Goal: Information Seeking & Learning: Learn about a topic

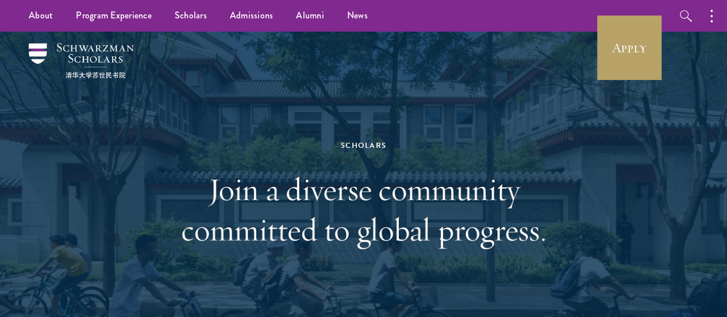
click at [450, 156] on div "Scholars Join a diverse community committed to global progress." at bounding box center [363, 194] width 396 height 248
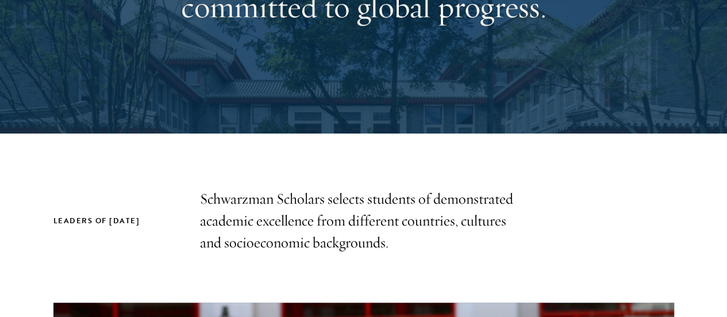
scroll to position [287, 0]
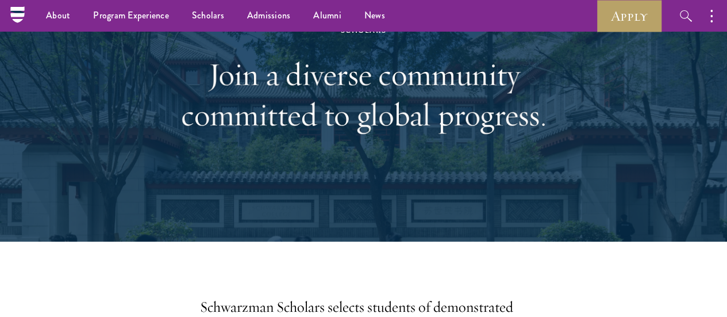
click at [474, 154] on div "Scholars Join a diverse community committed to global progress." at bounding box center [363, 79] width 396 height 248
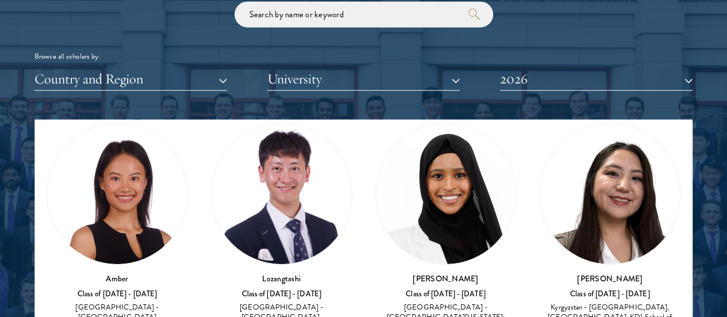
scroll to position [115, 0]
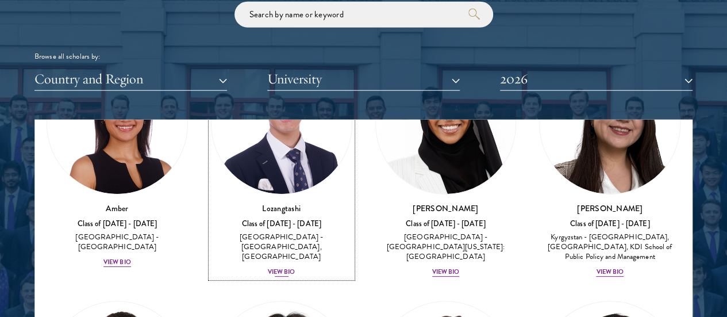
click at [261, 232] on div "[GEOGRAPHIC_DATA] - [GEOGRAPHIC_DATA], [GEOGRAPHIC_DATA]" at bounding box center [281, 246] width 141 height 29
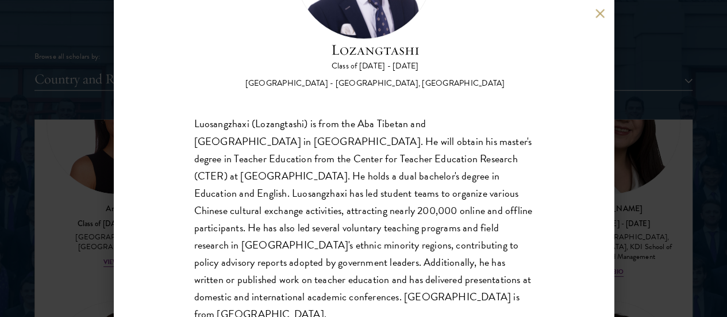
scroll to position [144, 0]
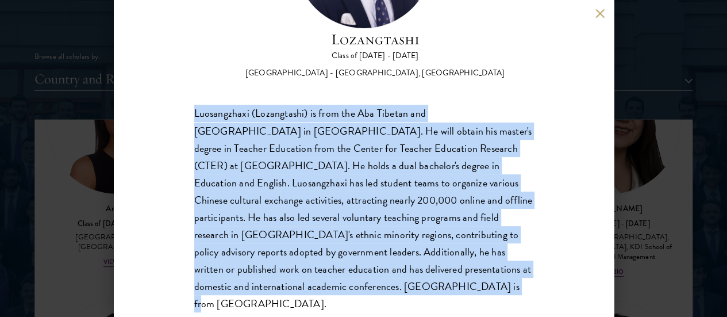
drag, startPoint x: 226, startPoint y: 275, endPoint x: 183, endPoint y: 68, distance: 210.8
click at [183, 68] on div "Lozangtashi Class of [DATE] - [DATE] [GEOGRAPHIC_DATA] - [GEOGRAPHIC_DATA], [GE…" at bounding box center [364, 158] width 500 height 317
copy div "Luosangzhaxi (Lozangtashi) is from the Aba Tibetan and [GEOGRAPHIC_DATA] in [GE…"
click at [348, 245] on div "Luosangzhaxi (Lozangtashi) is from the Aba Tibetan and [GEOGRAPHIC_DATA] in [GE…" at bounding box center [363, 208] width 339 height 207
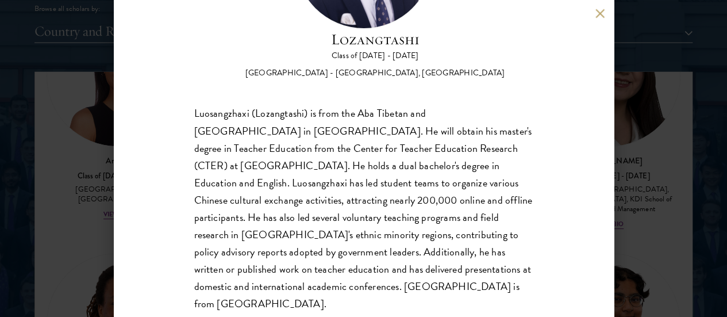
scroll to position [1494, 0]
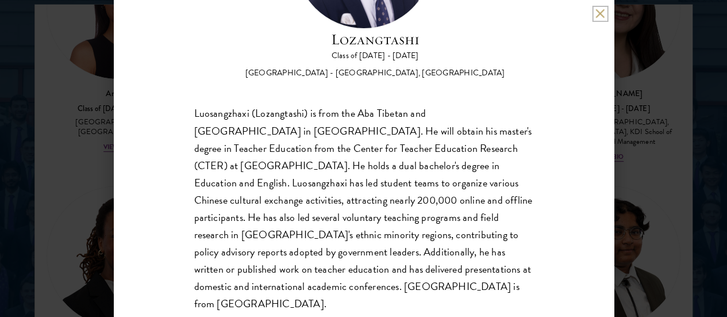
click at [597, 13] on button at bounding box center [600, 14] width 10 height 10
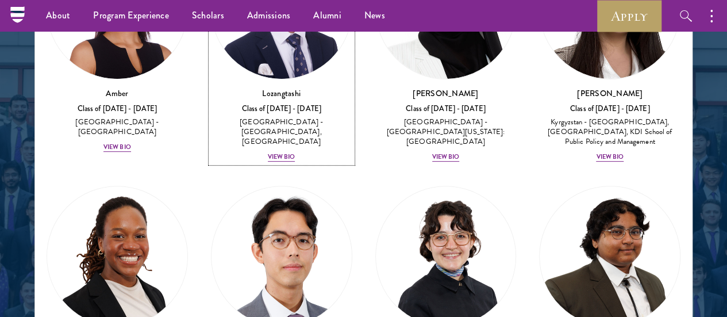
scroll to position [1477, 0]
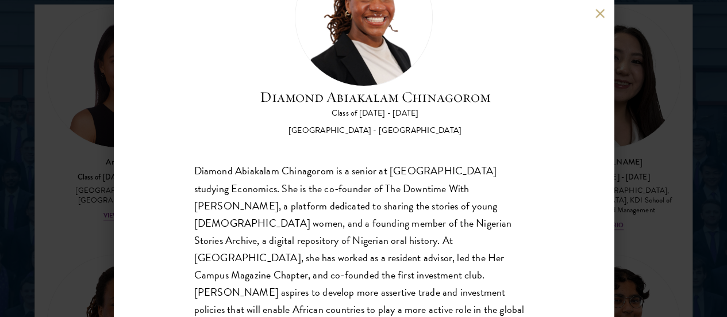
scroll to position [1534, 0]
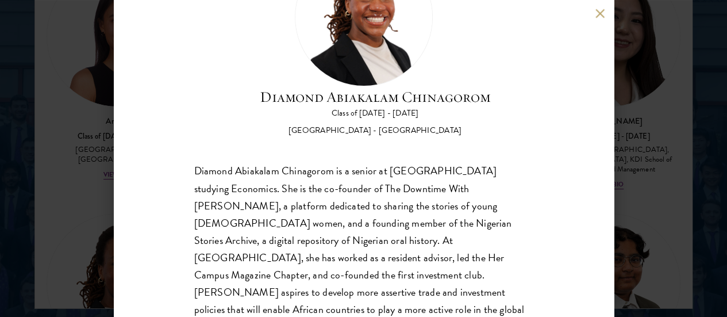
click at [600, 14] on button at bounding box center [600, 14] width 10 height 10
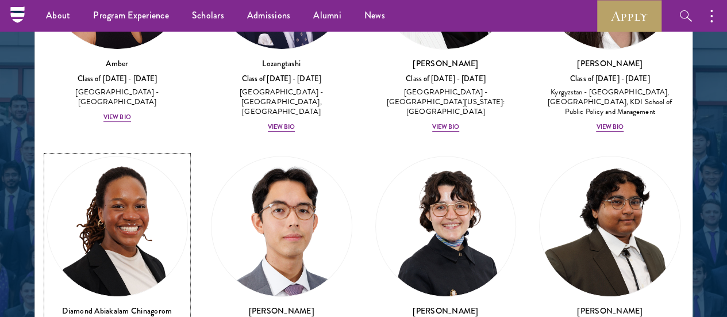
scroll to position [219, 0]
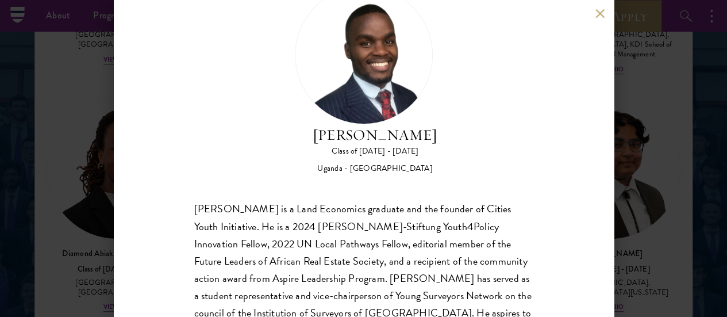
scroll to position [106, 0]
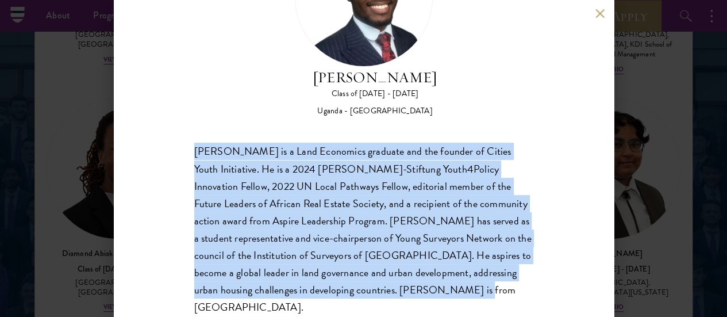
drag, startPoint x: 311, startPoint y: 272, endPoint x: 196, endPoint y: 102, distance: 205.1
click at [196, 143] on div "[PERSON_NAME] is a Land Economics graduate and the founder of Cities Youth Init…" at bounding box center [363, 229] width 339 height 172
copy div "[PERSON_NAME] is a Land Economics graduate and the founder of Cities Youth Init…"
click at [354, 151] on div "[PERSON_NAME] is a Land Economics graduate and the founder of Cities Youth Init…" at bounding box center [363, 229] width 339 height 172
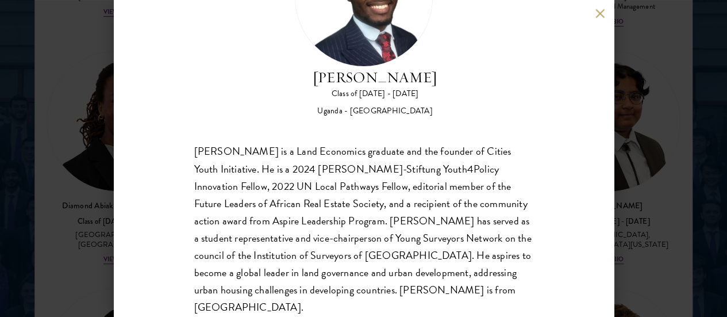
scroll to position [1592, 0]
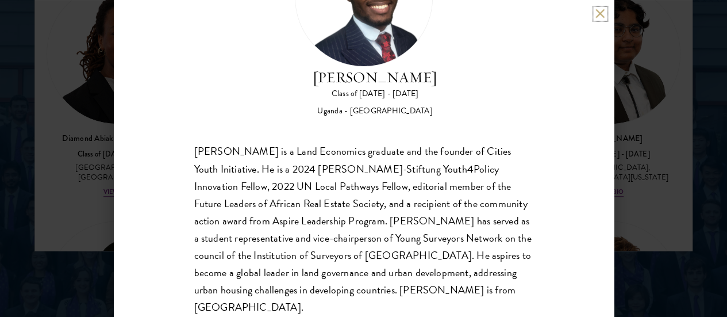
click at [597, 13] on button at bounding box center [600, 14] width 10 height 10
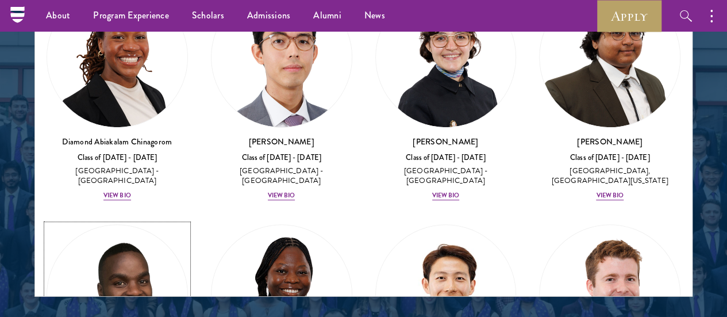
scroll to position [276, 0]
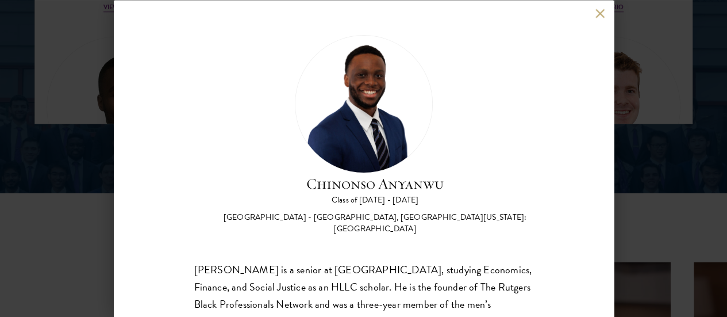
click at [595, 15] on button at bounding box center [600, 14] width 10 height 10
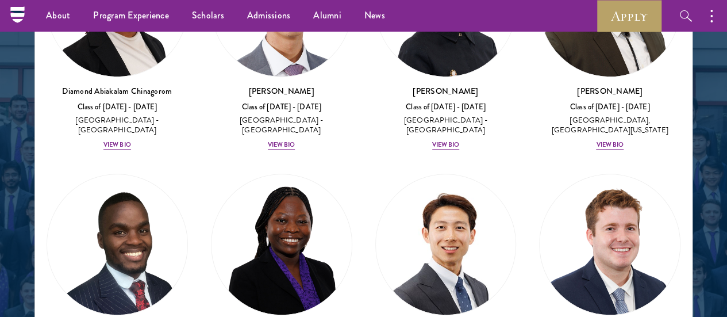
scroll to position [1513, 0]
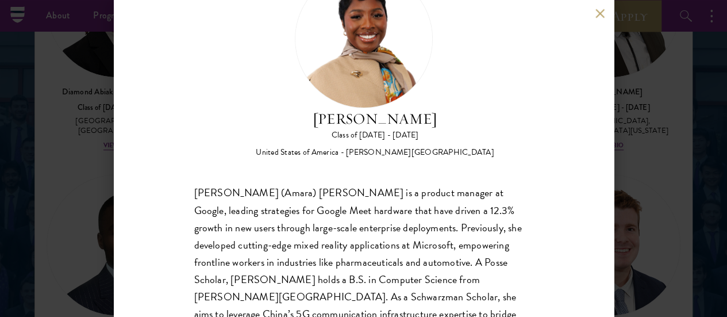
scroll to position [106, 0]
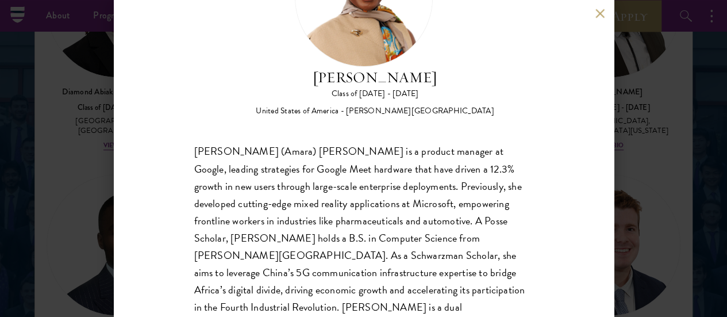
click at [648, 129] on div "[PERSON_NAME] Class of [DATE] - [DATE] [GEOGRAPHIC_DATA] - [PERSON_NAME][GEOGRA…" at bounding box center [363, 158] width 727 height 317
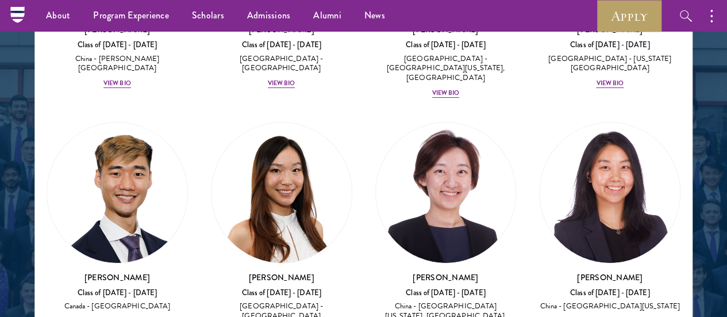
scroll to position [4332, 0]
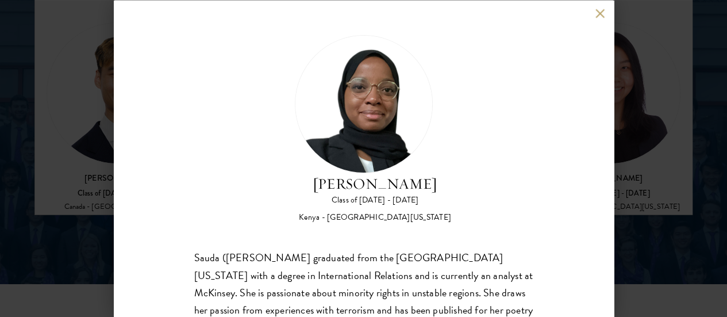
click at [599, 15] on button at bounding box center [600, 14] width 10 height 10
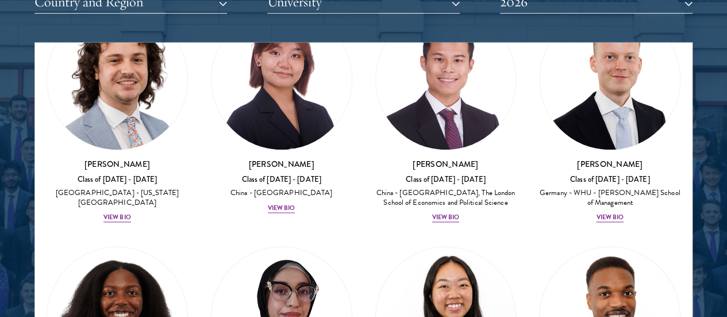
scroll to position [3068, 0]
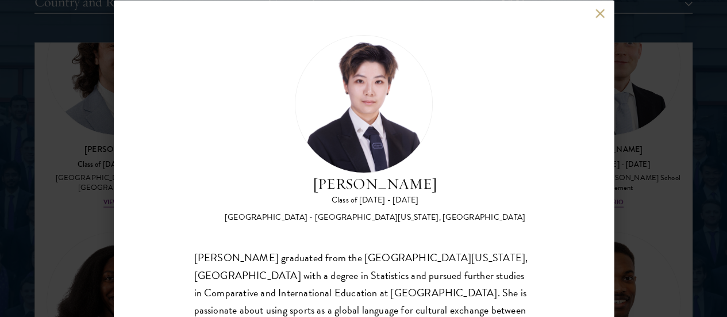
click at [603, 16] on button at bounding box center [600, 14] width 10 height 10
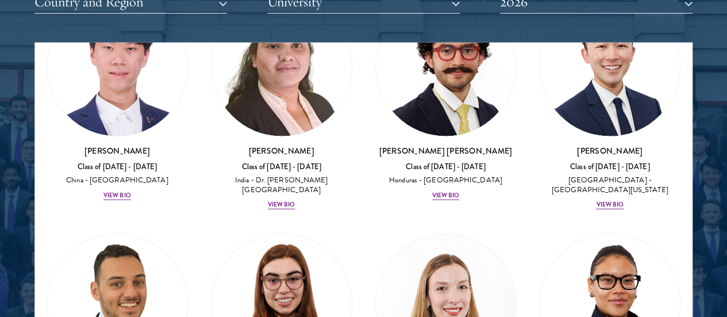
scroll to position [3470, 0]
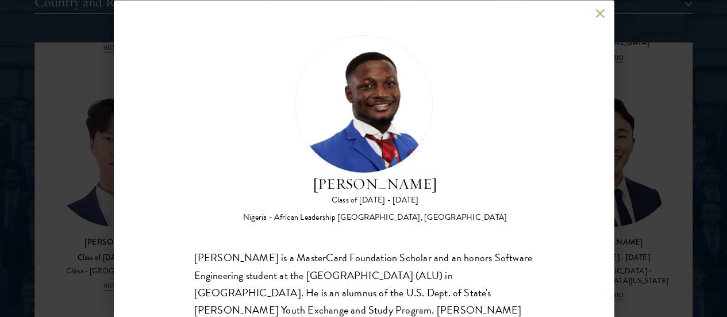
click at [598, 12] on button at bounding box center [600, 14] width 10 height 10
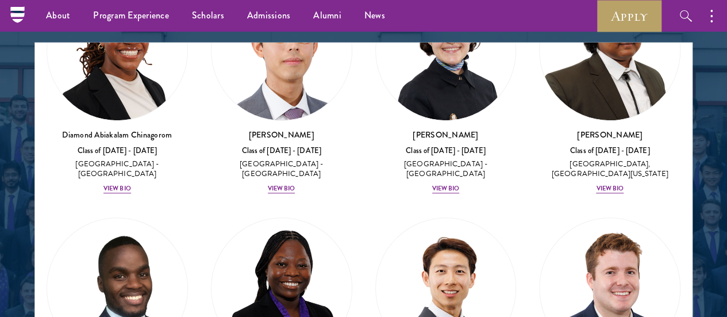
scroll to position [253, 0]
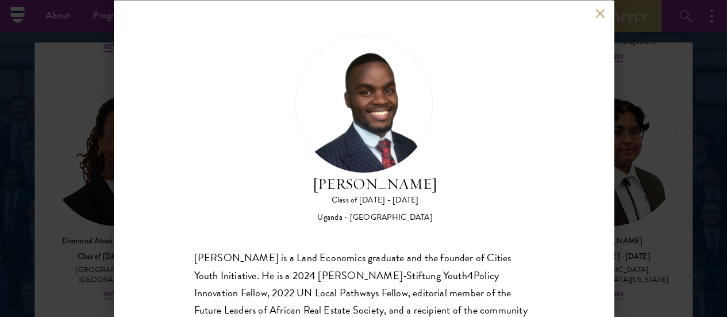
click at [604, 16] on button at bounding box center [600, 14] width 10 height 10
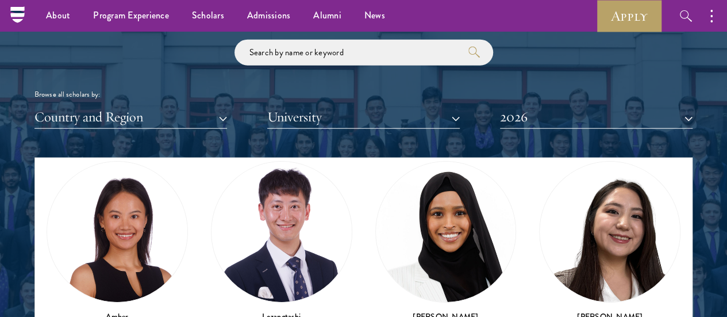
scroll to position [115, 0]
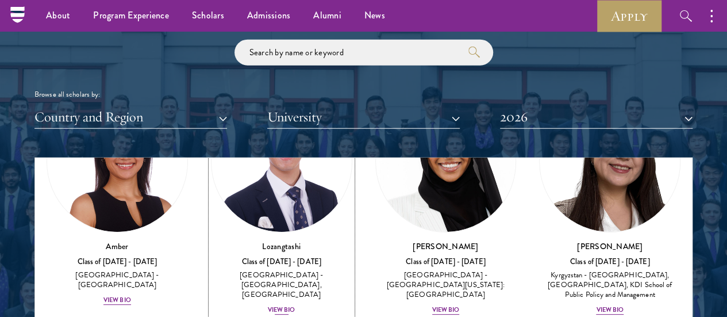
click at [249, 270] on div "[GEOGRAPHIC_DATA] - [GEOGRAPHIC_DATA], [GEOGRAPHIC_DATA]" at bounding box center [281, 284] width 141 height 29
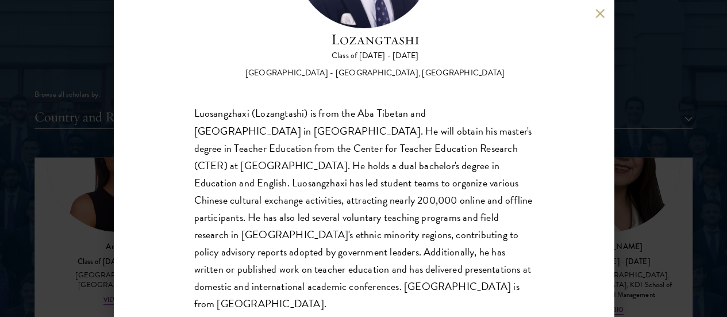
scroll to position [1398, 0]
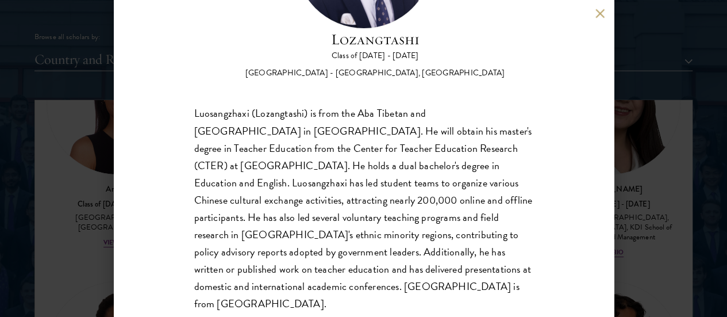
click at [340, 268] on div "Luosangzhaxi (Lozangtashi) is from the Aba Tibetan and [GEOGRAPHIC_DATA] in [GE…" at bounding box center [363, 208] width 339 height 207
drag, startPoint x: 601, startPoint y: 11, endPoint x: 603, endPoint y: 20, distance: 8.8
click at [603, 12] on button at bounding box center [600, 14] width 10 height 10
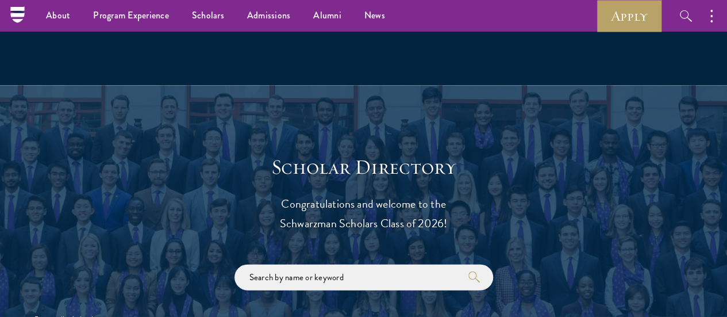
scroll to position [996, 0]
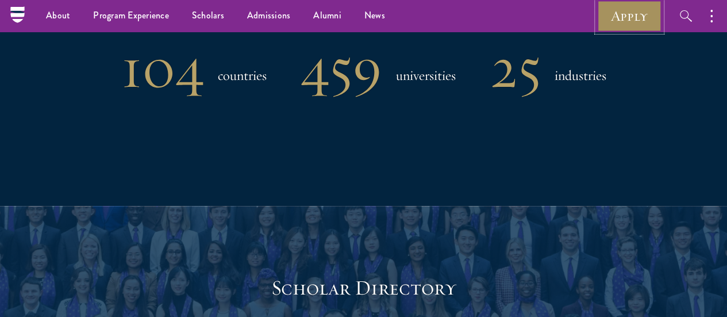
click at [609, 21] on link "Apply" at bounding box center [629, 16] width 64 height 32
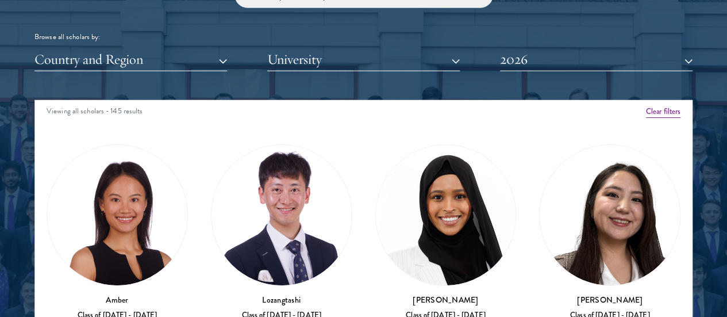
scroll to position [0, 0]
